Goal: Information Seeking & Learning: Find specific fact

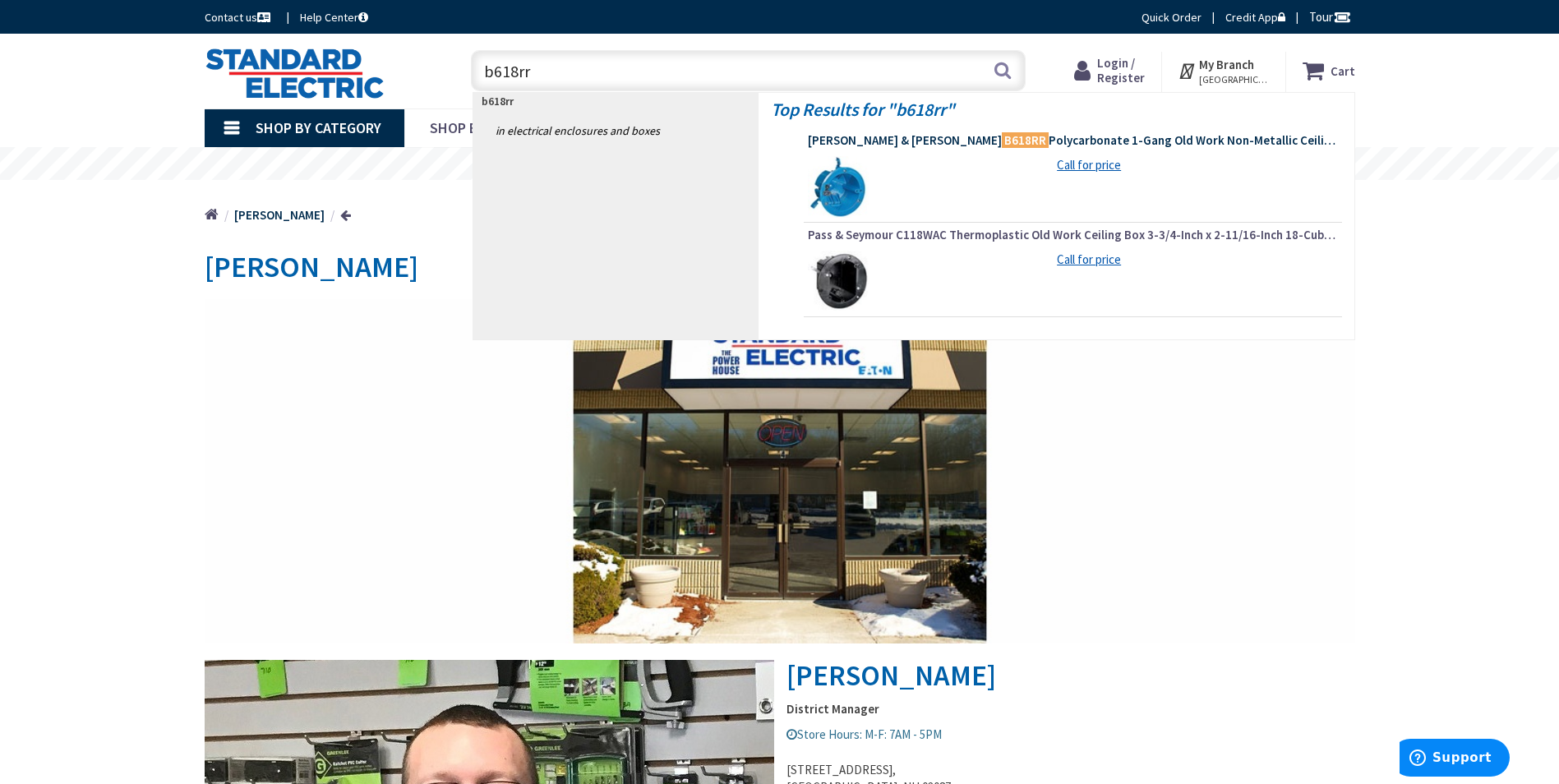
type input "b618rr"
click at [994, 138] on span "Thomas & Betts B618RR Polycarbonate 1-Gang Old Work Non-Metallic Ceiling Box 4-…" at bounding box center [1072, 140] width 530 height 16
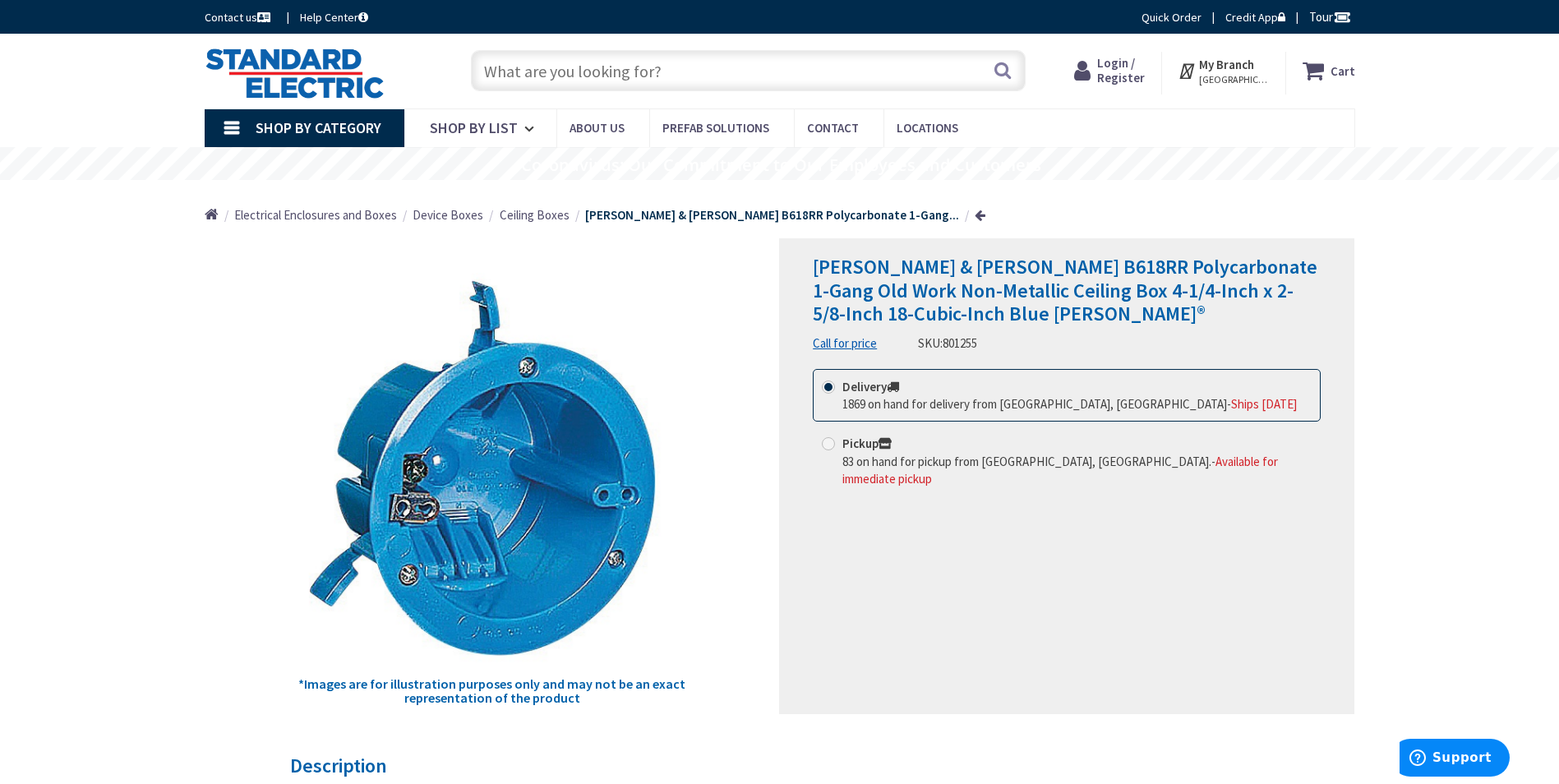
click at [632, 63] on input "text" at bounding box center [748, 71] width 555 height 41
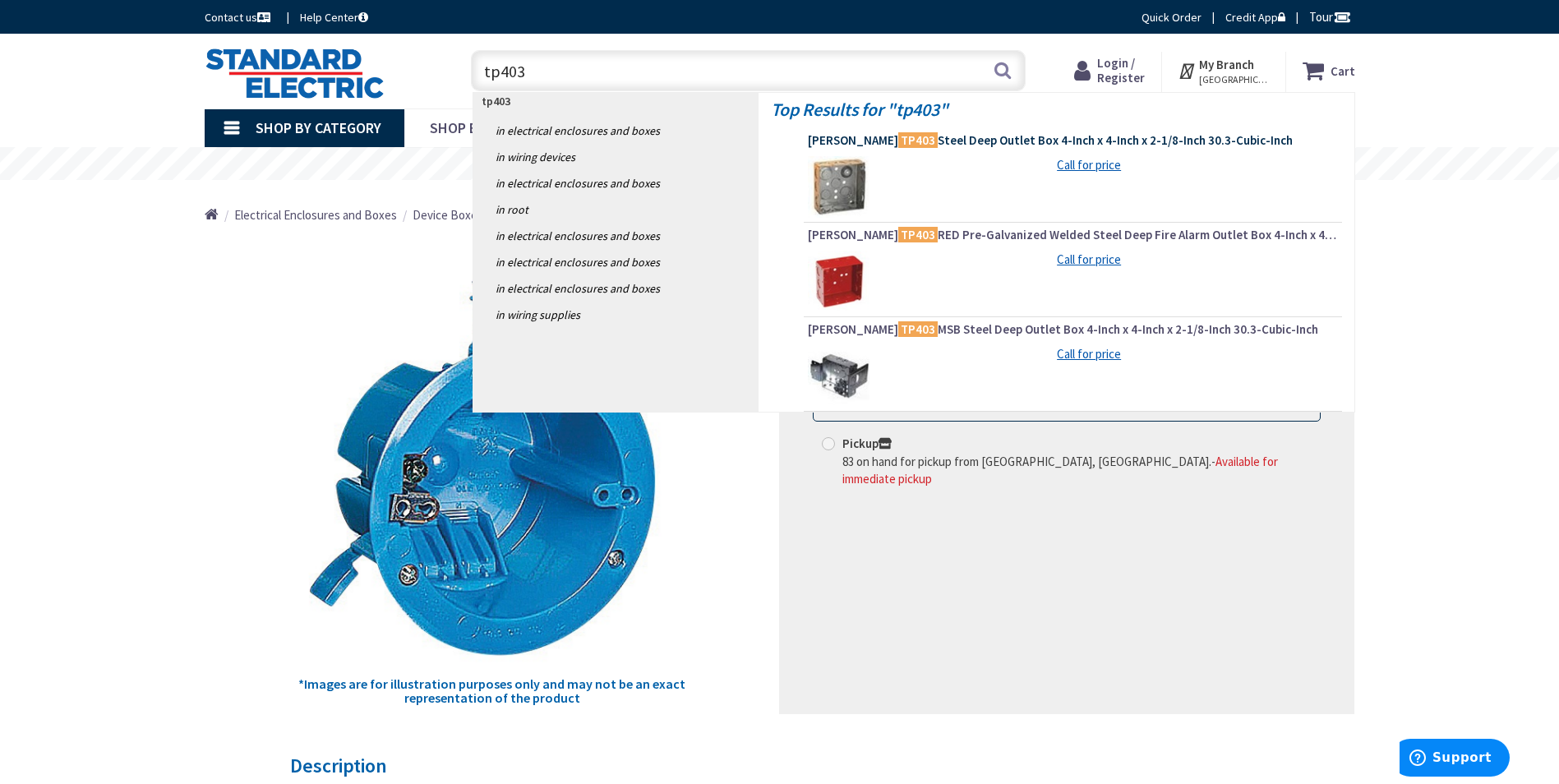
type input "tp403"
click at [954, 143] on span "Crouse-Hinds TP403 Steel Deep Outlet Box 4-Inch x 4-Inch x 2-1/8-Inch 30.3-Cubi…" at bounding box center [1072, 140] width 530 height 16
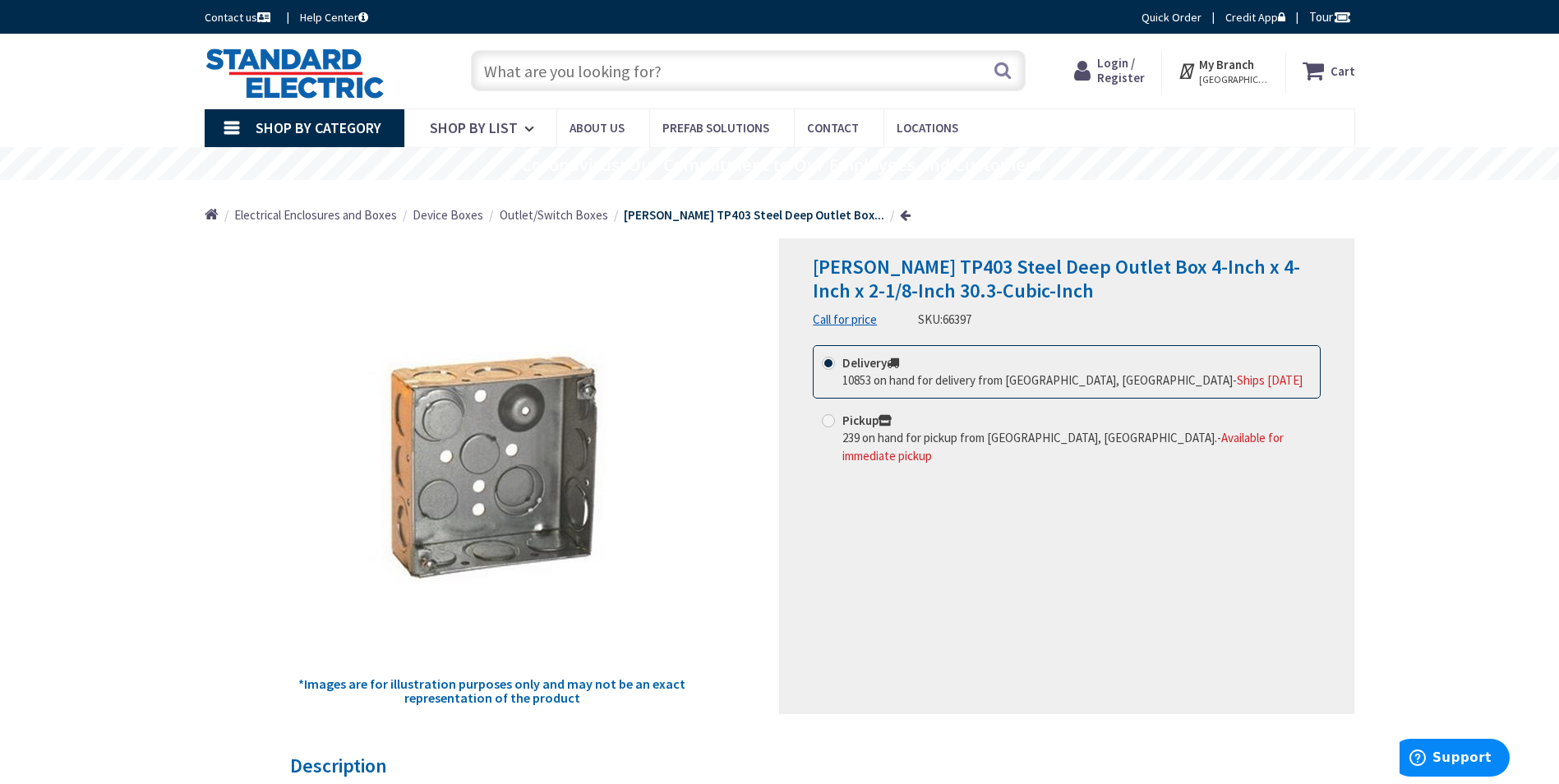
click at [610, 75] on input "text" at bounding box center [748, 71] width 555 height 41
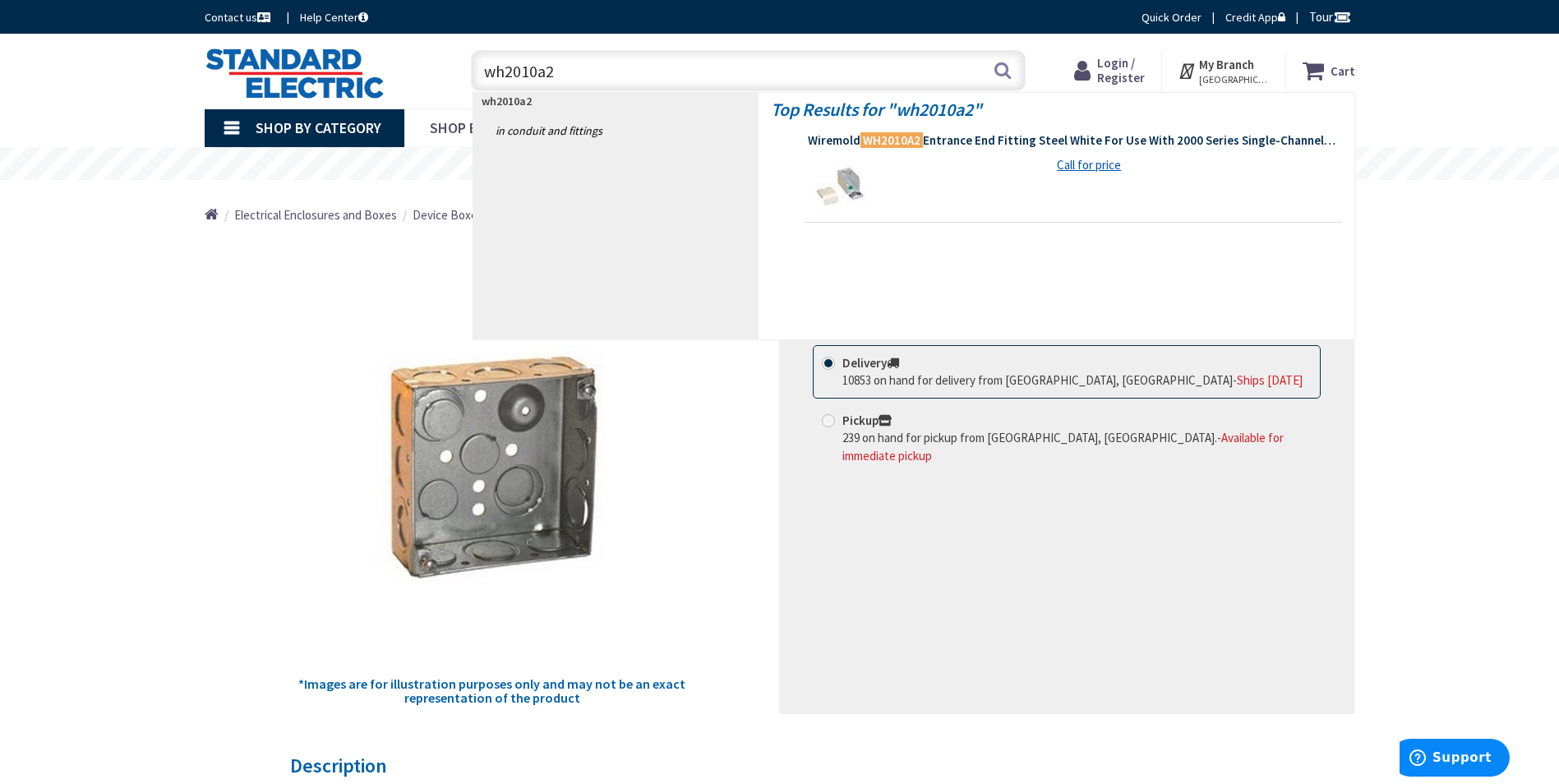
type input "wh2010a2"
click at [984, 141] on span "Wiremold WH2010A2 Entrance End Fitting Steel White For Use With 2000 Series Sin…" at bounding box center [1072, 140] width 530 height 16
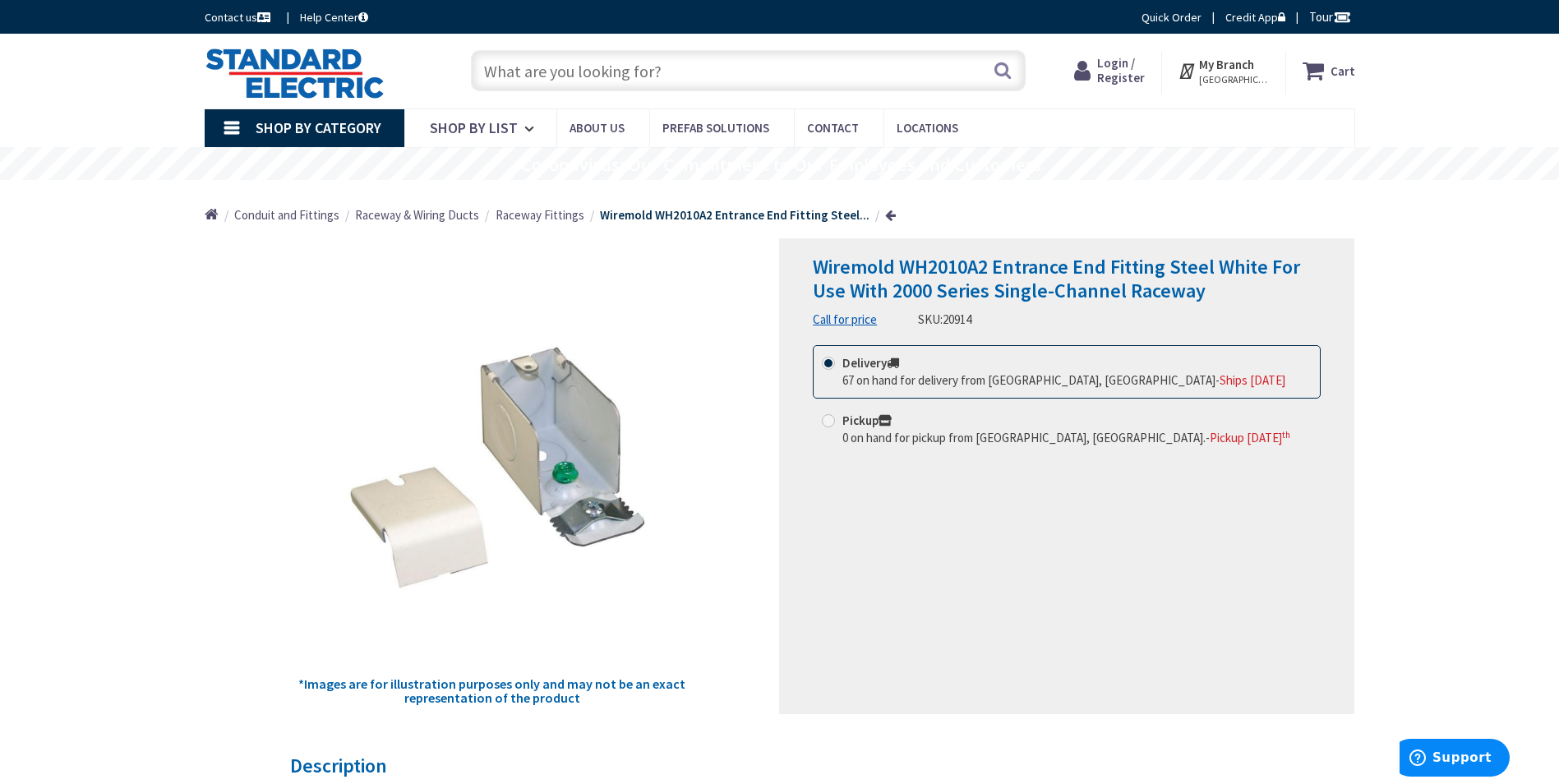
drag, startPoint x: 570, startPoint y: 57, endPoint x: 561, endPoint y: 53, distance: 9.8
click at [569, 57] on input "text" at bounding box center [748, 71] width 555 height 41
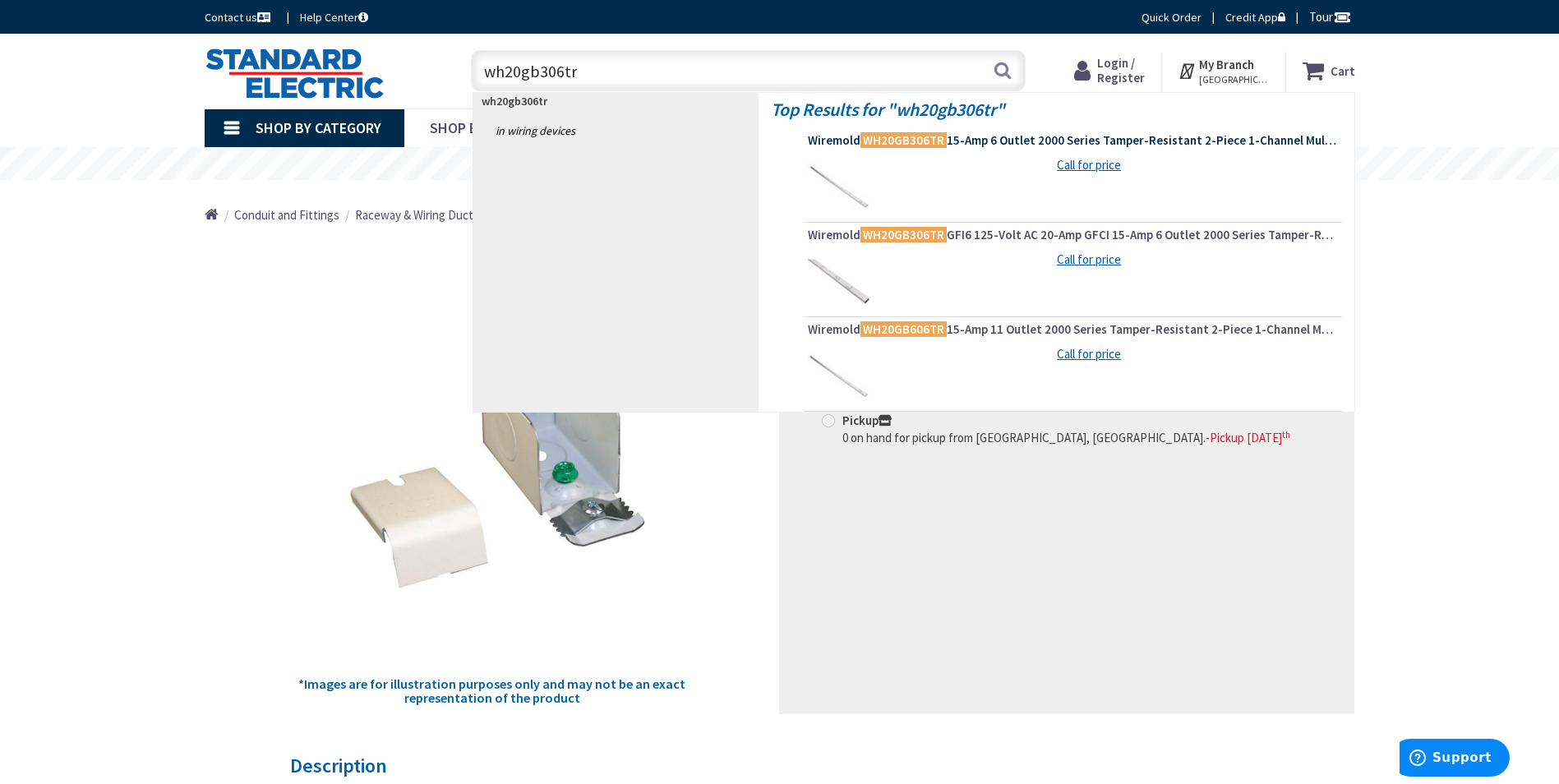
type input "wh20gb306tr"
click at [1045, 136] on span "Wiremold WH20GB306TR 15-Amp 6 Outlet 2000 Series Tamper-Resistant 2-Piece 1-Cha…" at bounding box center [1072, 140] width 530 height 16
